Goal: Information Seeking & Learning: Learn about a topic

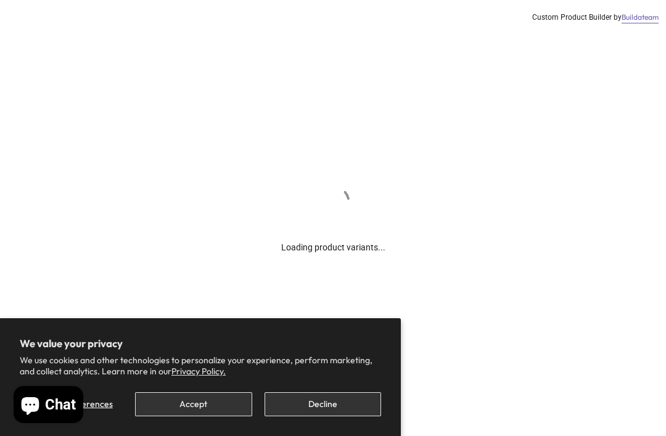
click at [342, 406] on button "Decline" at bounding box center [322, 404] width 117 height 24
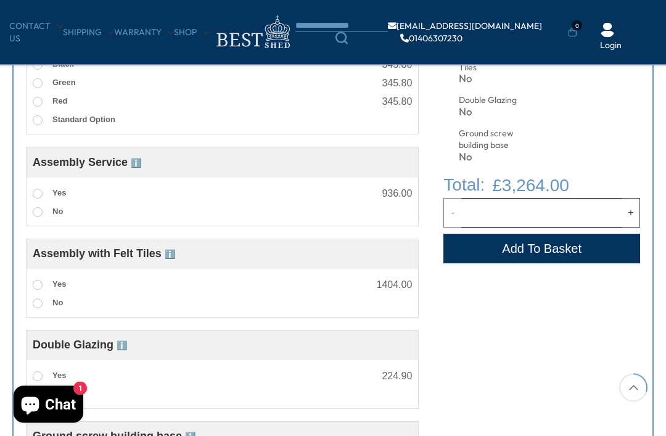
scroll to position [632, 0]
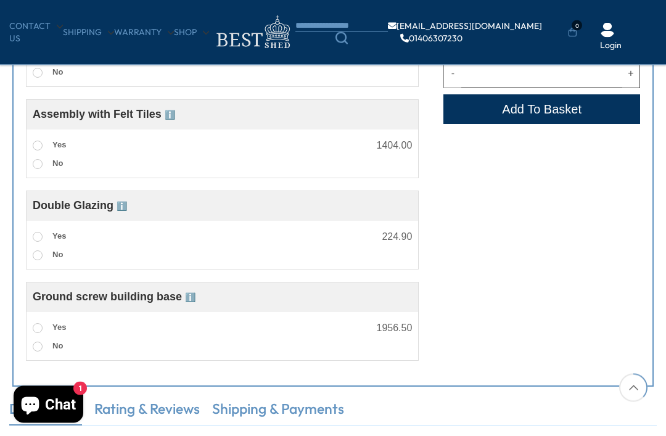
click at [36, 234] on label "Yes" at bounding box center [49, 237] width 33 height 16
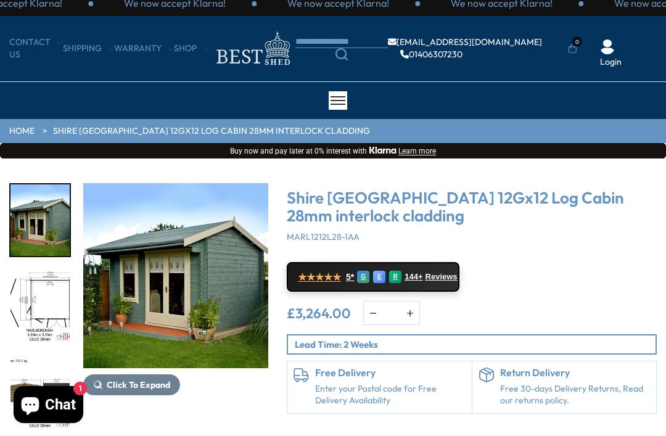
scroll to position [17, 0]
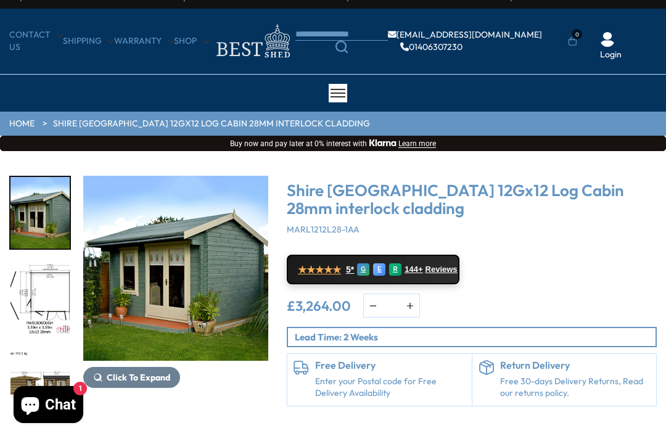
click at [195, 261] on img "1 / 18" at bounding box center [175, 268] width 185 height 185
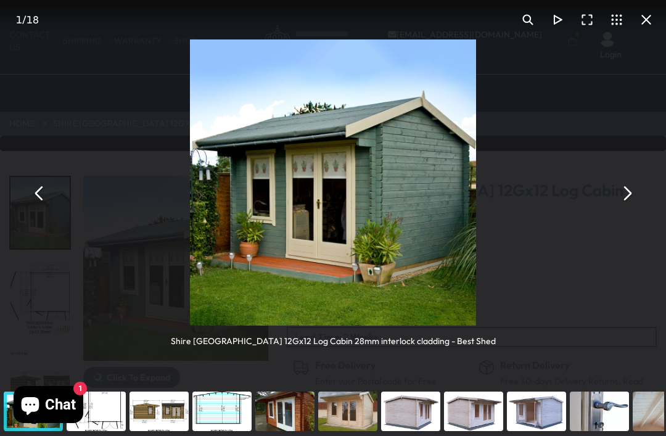
click at [634, 195] on button "You can close this modal content with the ESC key" at bounding box center [627, 194] width 30 height 30
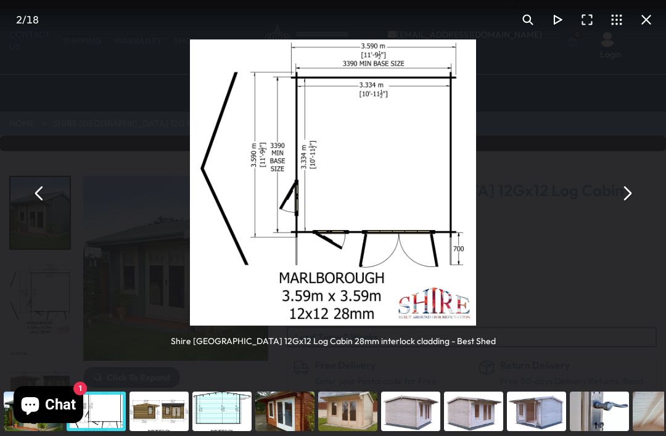
click at [633, 197] on button "You can close this modal content with the ESC key" at bounding box center [627, 194] width 30 height 30
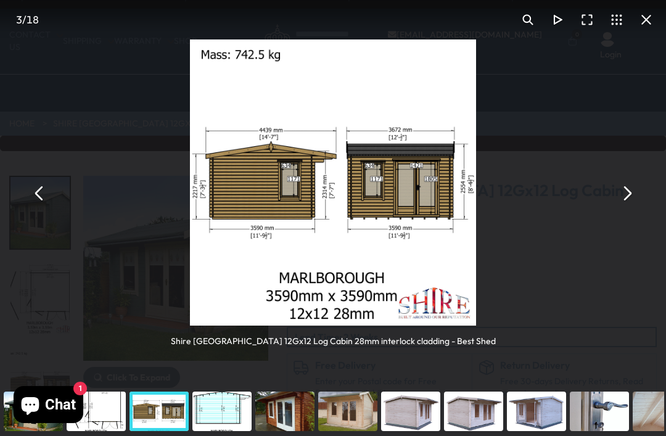
click at [628, 193] on button "You can close this modal content with the ESC key" at bounding box center [627, 194] width 30 height 30
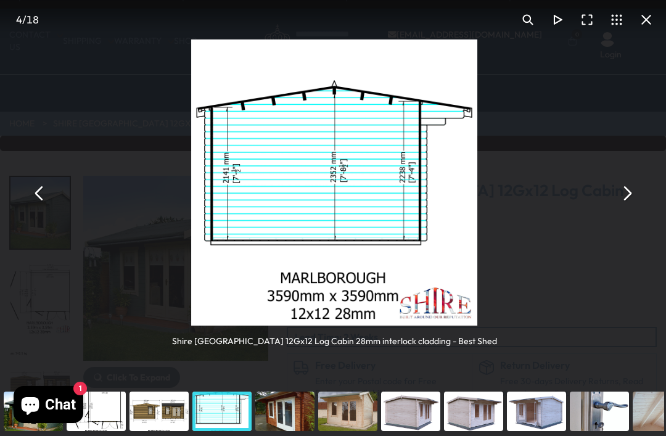
click at [631, 196] on button "You can close this modal content with the ESC key" at bounding box center [627, 194] width 30 height 30
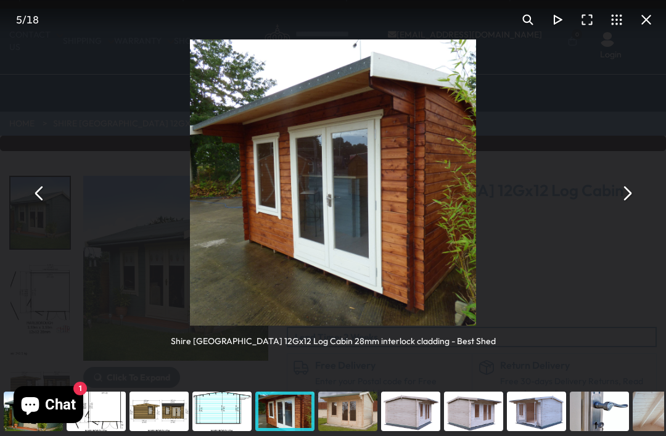
click at [628, 195] on button "You can close this modal content with the ESC key" at bounding box center [627, 194] width 30 height 30
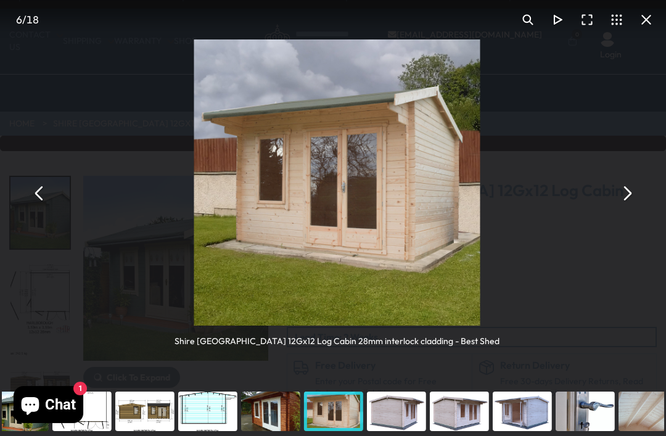
click at [626, 191] on button "You can close this modal content with the ESC key" at bounding box center [627, 194] width 30 height 30
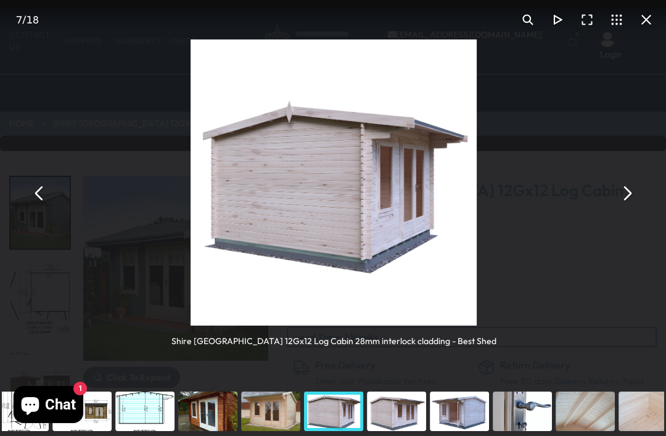
click at [628, 193] on button "You can close this modal content with the ESC key" at bounding box center [627, 194] width 30 height 30
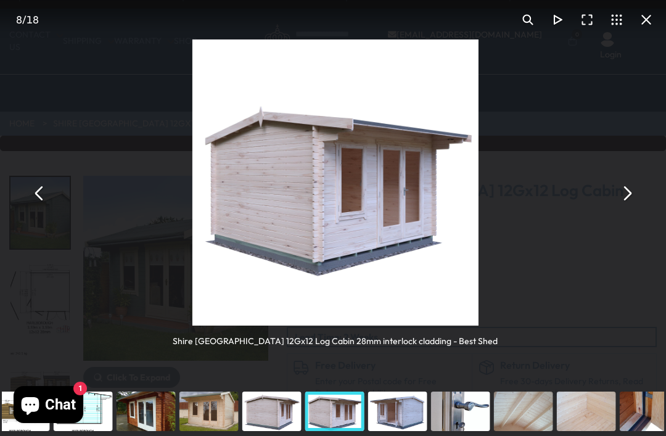
click at [659, 18] on button "You can close this modal content with the ESC key" at bounding box center [646, 20] width 30 height 30
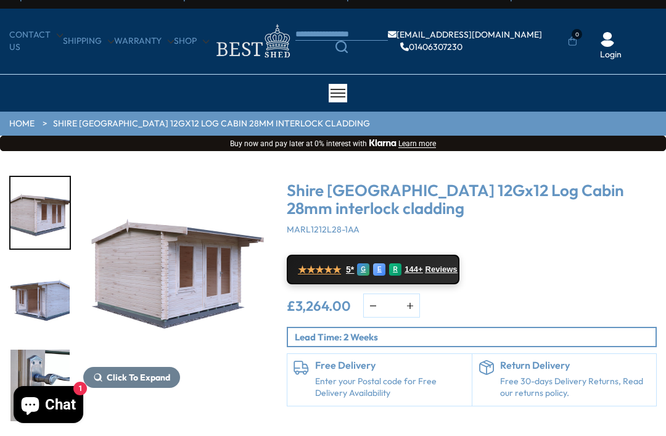
click at [287, 46] on img at bounding box center [252, 41] width 86 height 40
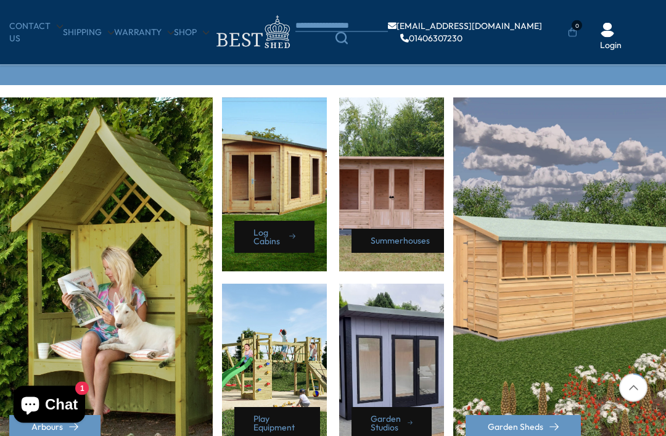
scroll to position [538, 0]
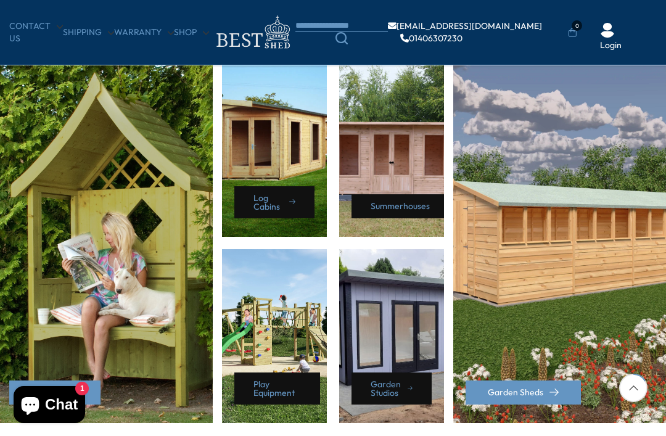
click at [388, 167] on div "Summerhouses" at bounding box center [391, 150] width 105 height 174
click at [405, 201] on link "Summerhouses" at bounding box center [403, 206] width 104 height 24
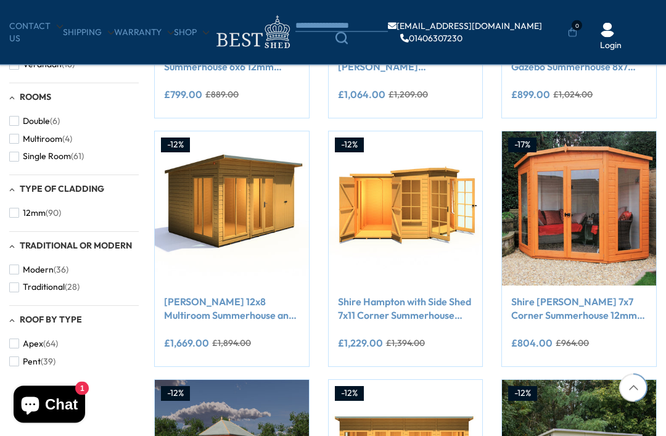
scroll to position [652, 0]
click at [41, 356] on span "(39)" at bounding box center [48, 361] width 15 height 10
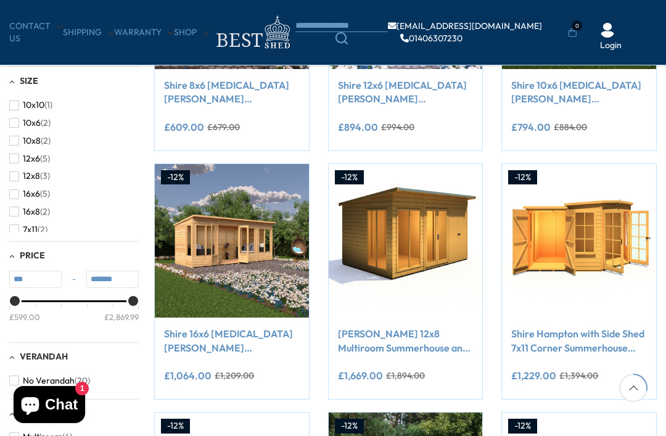
scroll to position [302, 0]
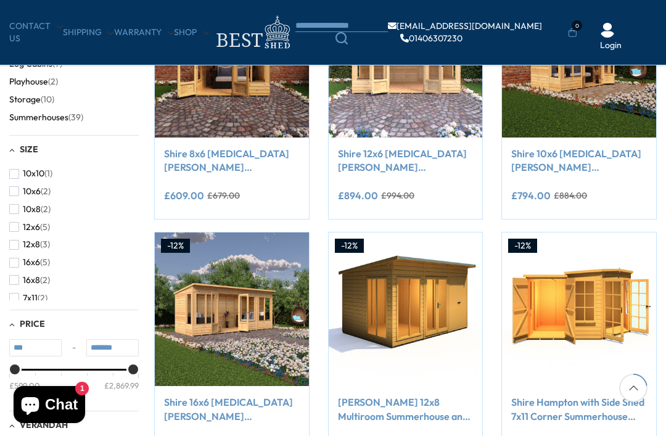
click at [21, 237] on button "12x8 (3)" at bounding box center [29, 245] width 41 height 18
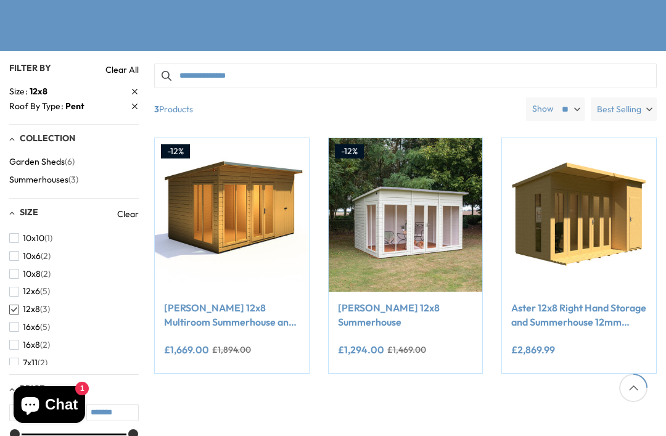
scroll to position [211, 0]
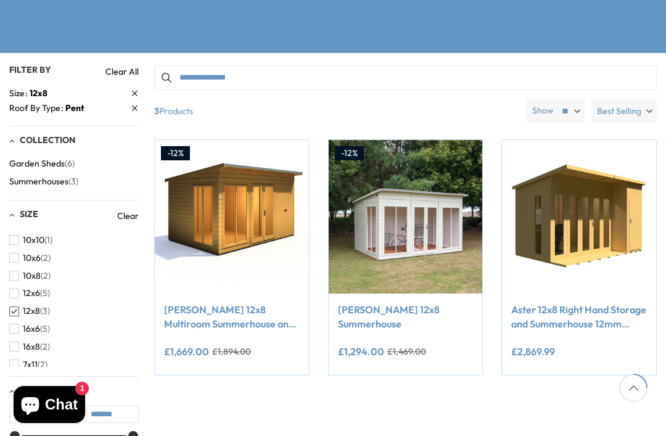
click at [219, 216] on img at bounding box center [232, 217] width 154 height 154
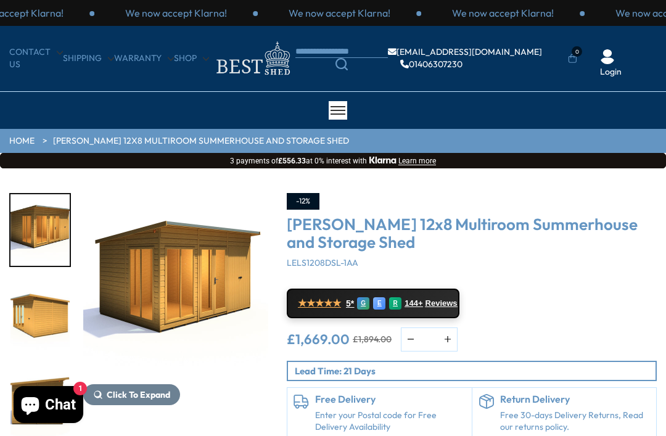
click at [211, 276] on img "1 / 8" at bounding box center [175, 285] width 185 height 185
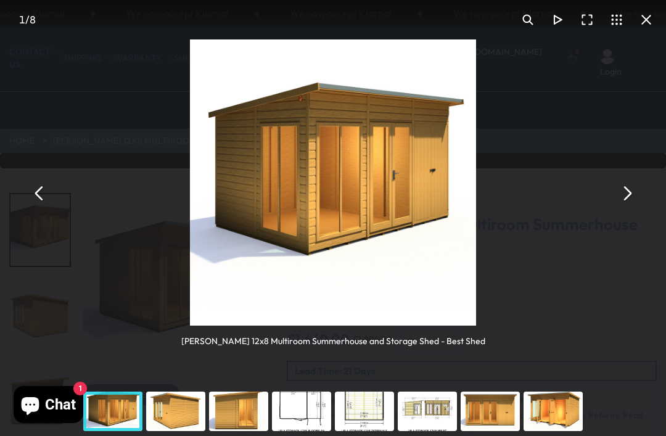
click at [622, 197] on button "You can close this modal content with the ESC key" at bounding box center [627, 194] width 30 height 30
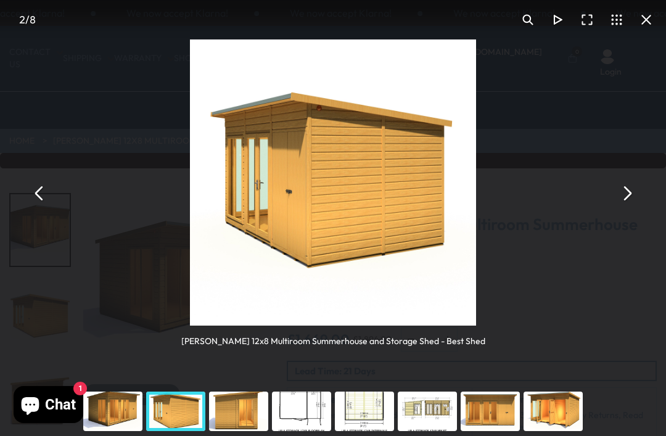
click at [612, 194] on button "You can close this modal content with the ESC key" at bounding box center [627, 194] width 30 height 30
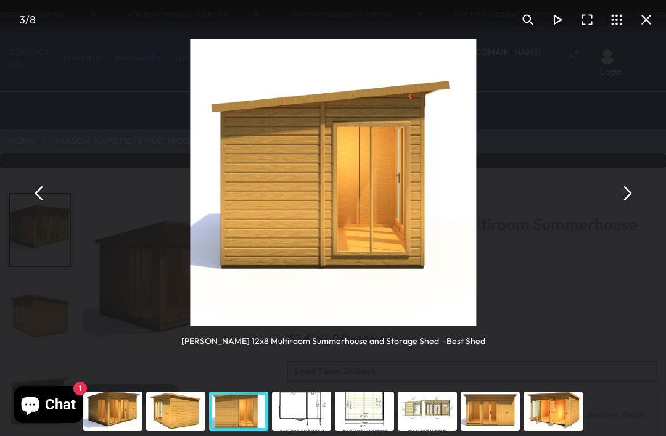
click at [620, 194] on button "You can close this modal content with the ESC key" at bounding box center [627, 194] width 30 height 30
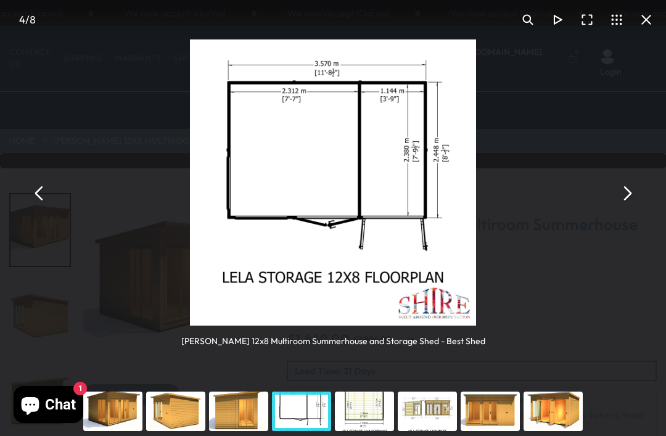
click at [618, 195] on button "You can close this modal content with the ESC key" at bounding box center [627, 194] width 30 height 30
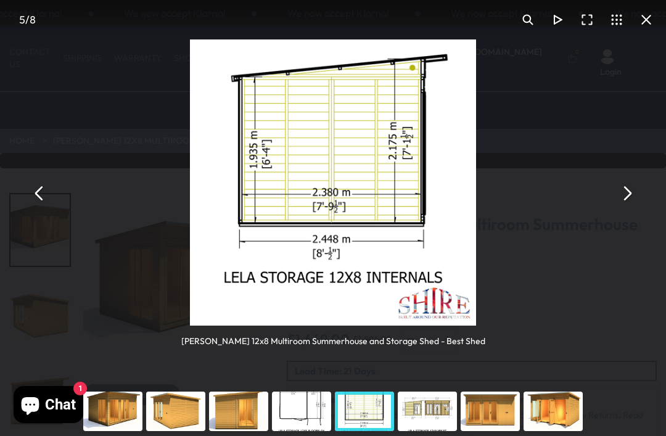
click at [624, 195] on button "You can close this modal content with the ESC key" at bounding box center [627, 194] width 30 height 30
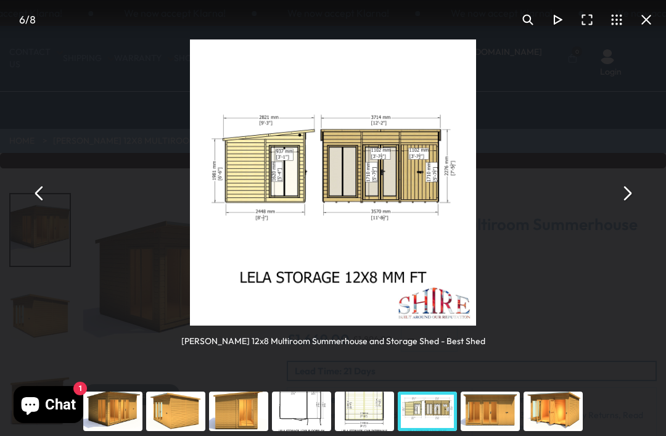
click at [630, 191] on button "You can close this modal content with the ESC key" at bounding box center [627, 194] width 30 height 30
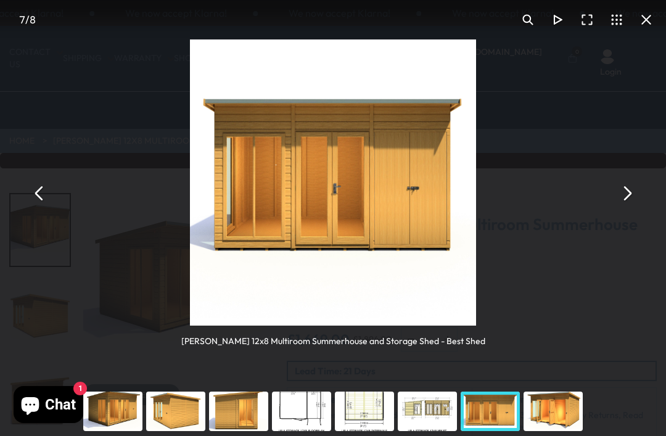
click at [626, 194] on button "You can close this modal content with the ESC key" at bounding box center [627, 194] width 30 height 30
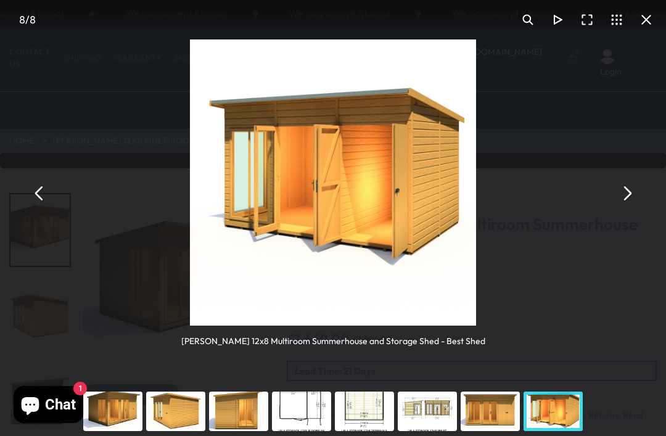
click at [50, 189] on button "You can close this modal content with the ESC key" at bounding box center [40, 194] width 30 height 30
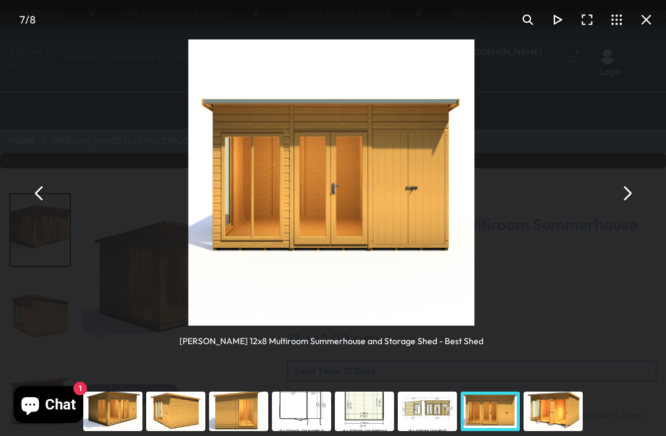
click at [620, 195] on button "You can close this modal content with the ESC key" at bounding box center [627, 194] width 30 height 30
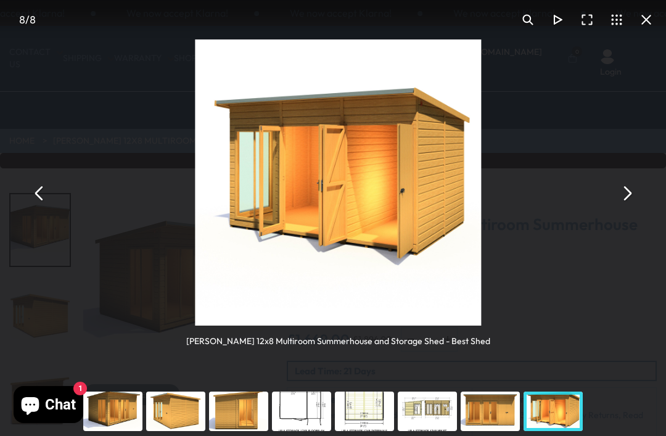
click at [628, 192] on button "You can close this modal content with the ESC key" at bounding box center [627, 194] width 30 height 30
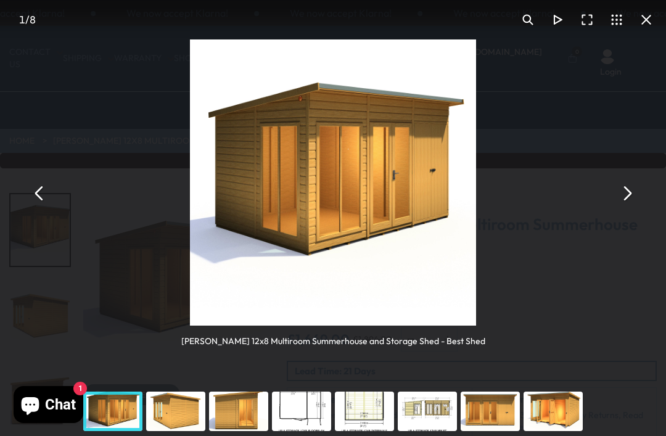
click at [623, 197] on button "You can close this modal content with the ESC key" at bounding box center [627, 194] width 30 height 30
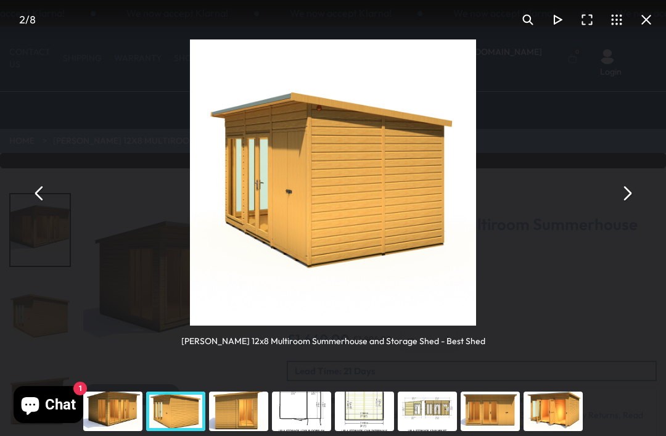
click at [628, 193] on button "You can close this modal content with the ESC key" at bounding box center [627, 194] width 30 height 30
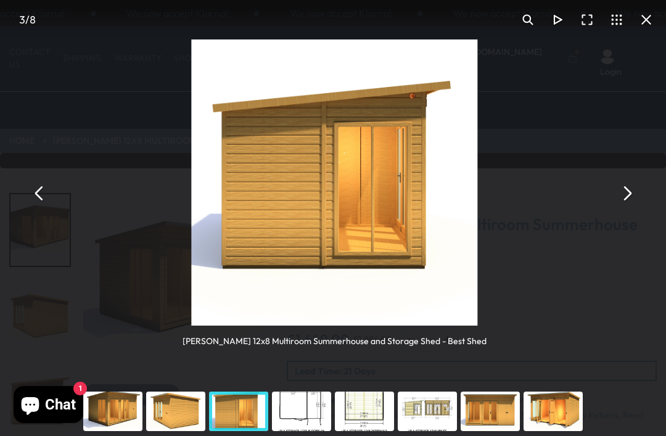
click at [629, 193] on button "You can close this modal content with the ESC key" at bounding box center [627, 194] width 30 height 30
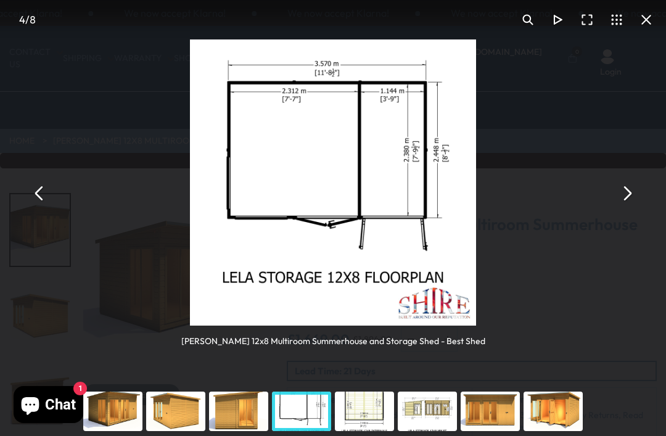
click at [629, 191] on button "You can close this modal content with the ESC key" at bounding box center [627, 194] width 30 height 30
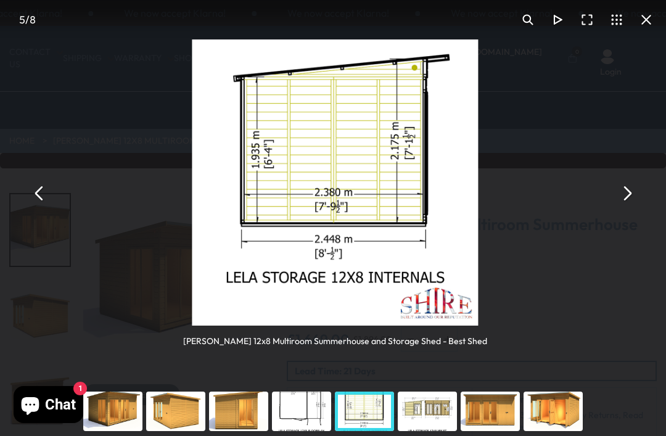
click at [628, 191] on button "You can close this modal content with the ESC key" at bounding box center [627, 194] width 30 height 30
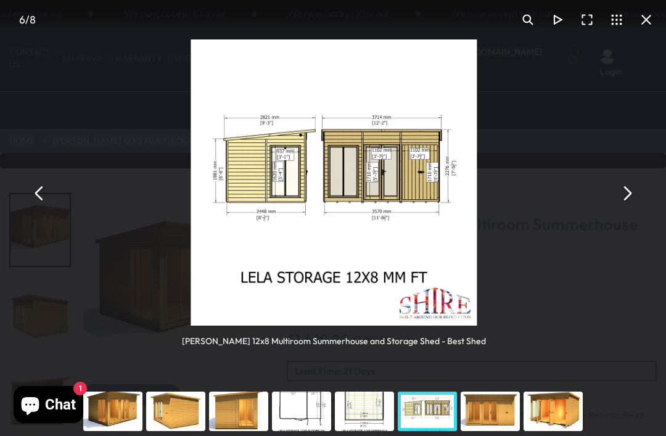
click at [628, 192] on button "You can close this modal content with the ESC key" at bounding box center [627, 194] width 30 height 30
